Goal: Task Accomplishment & Management: Complete application form

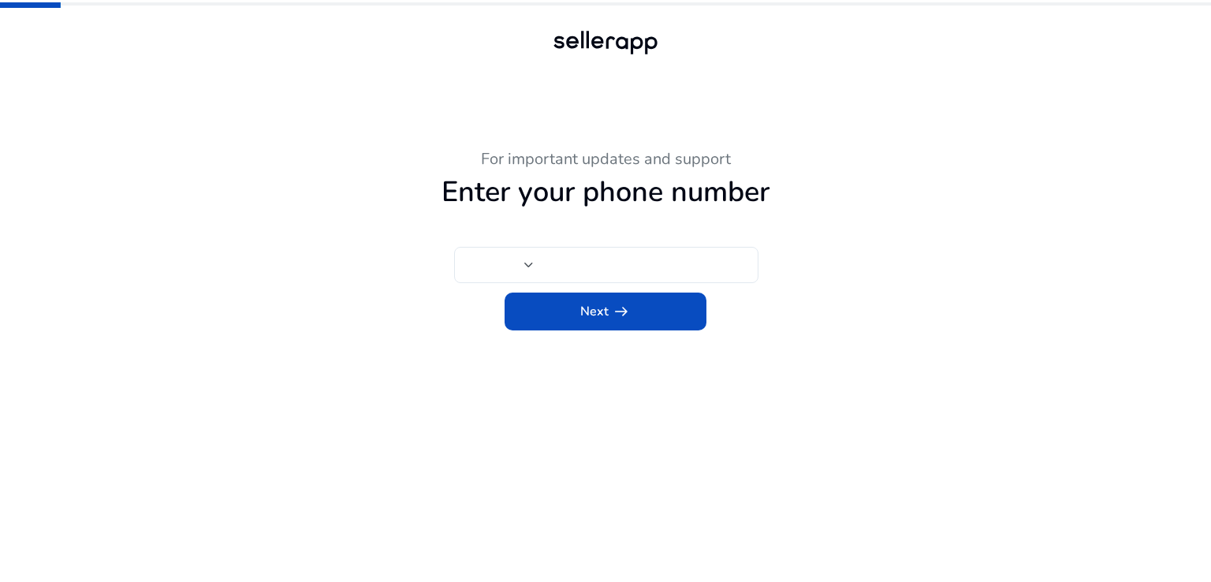
type input "***"
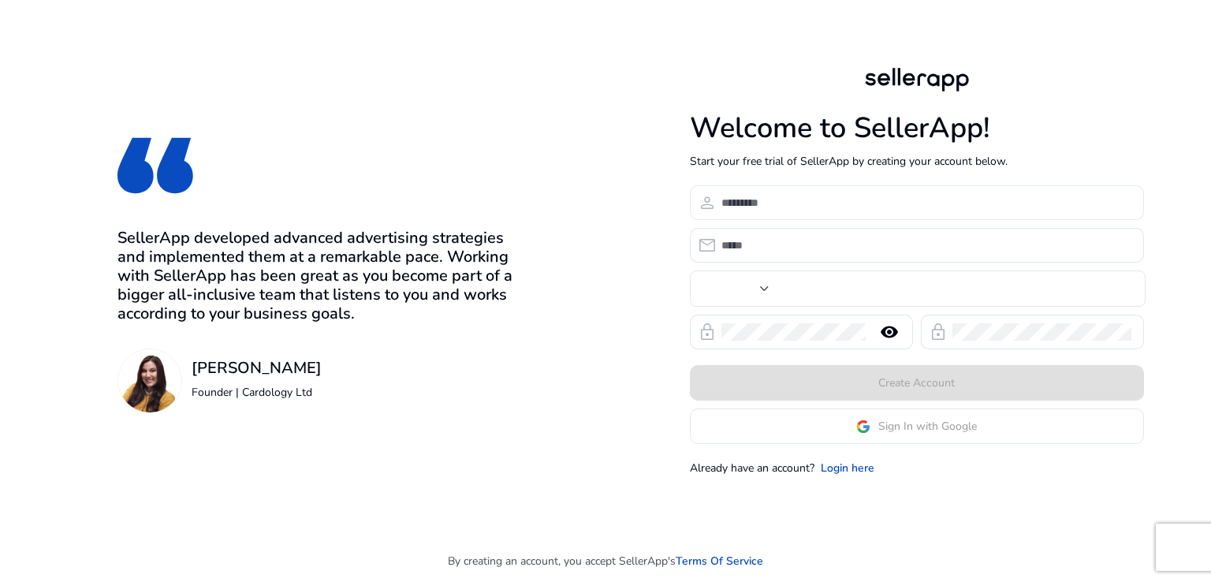
type input "***"
